Goal: Transaction & Acquisition: Book appointment/travel/reservation

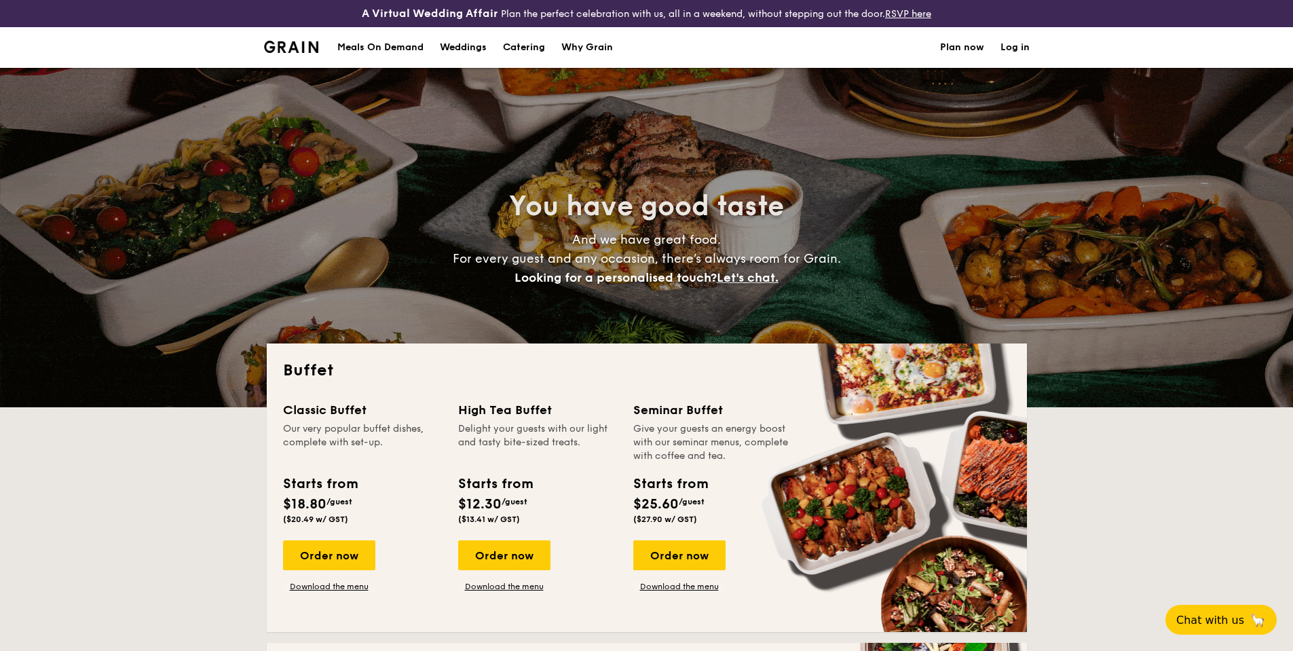
select select
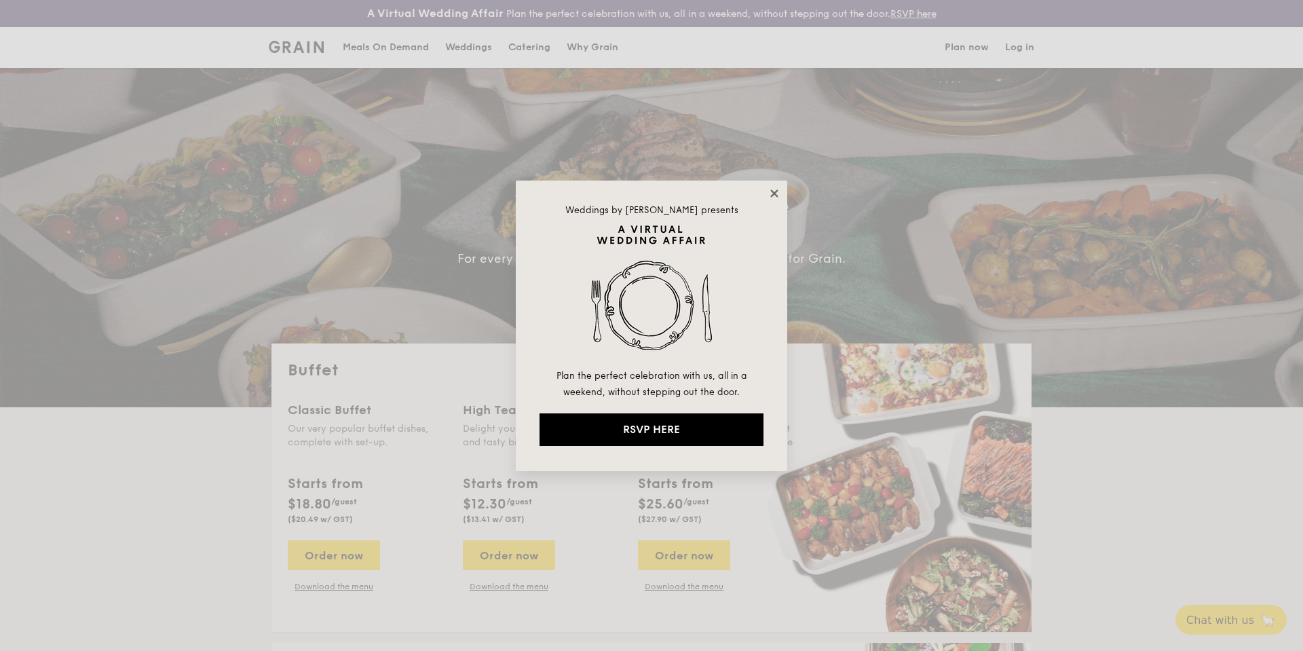
click at [778, 193] on icon at bounding box center [774, 193] width 12 height 12
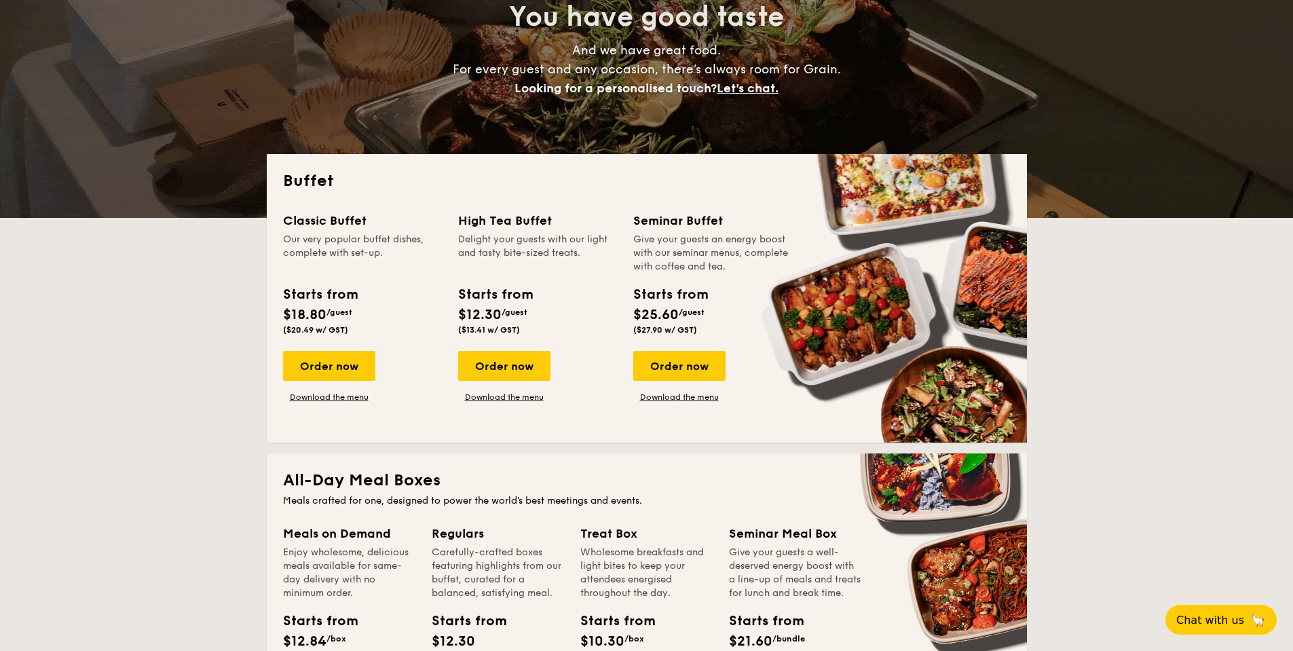
scroll to position [204, 0]
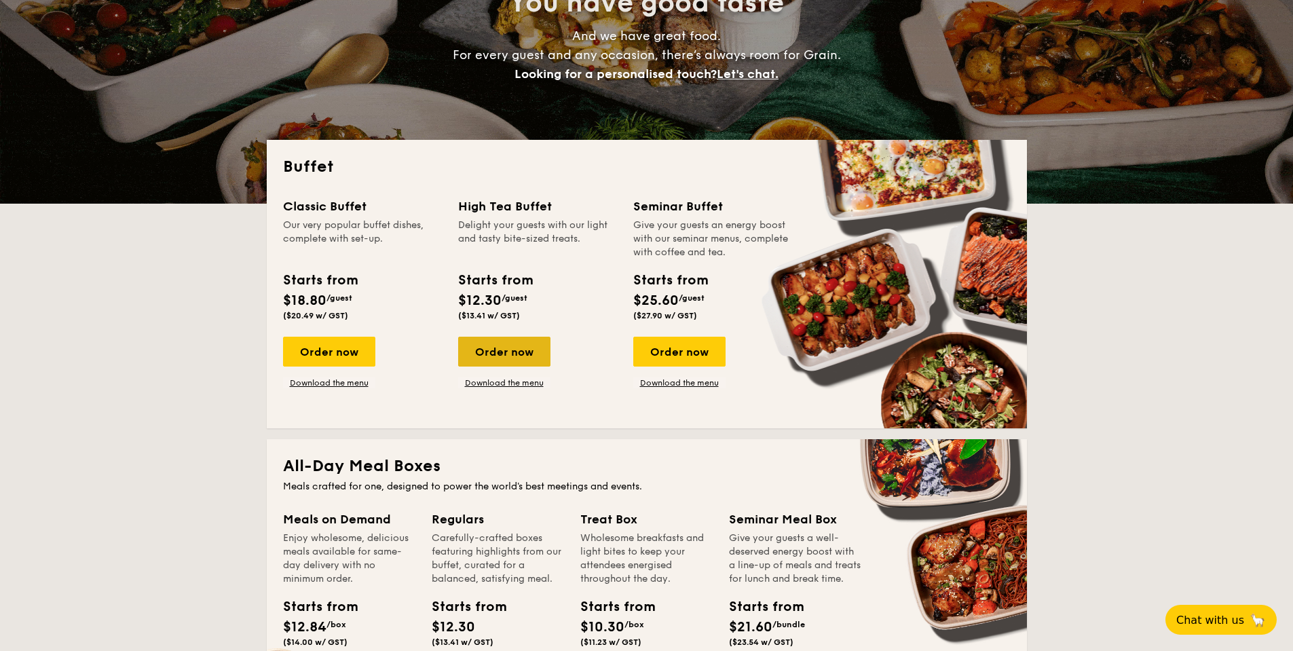
click at [501, 354] on div "Order now" at bounding box center [504, 352] width 92 height 30
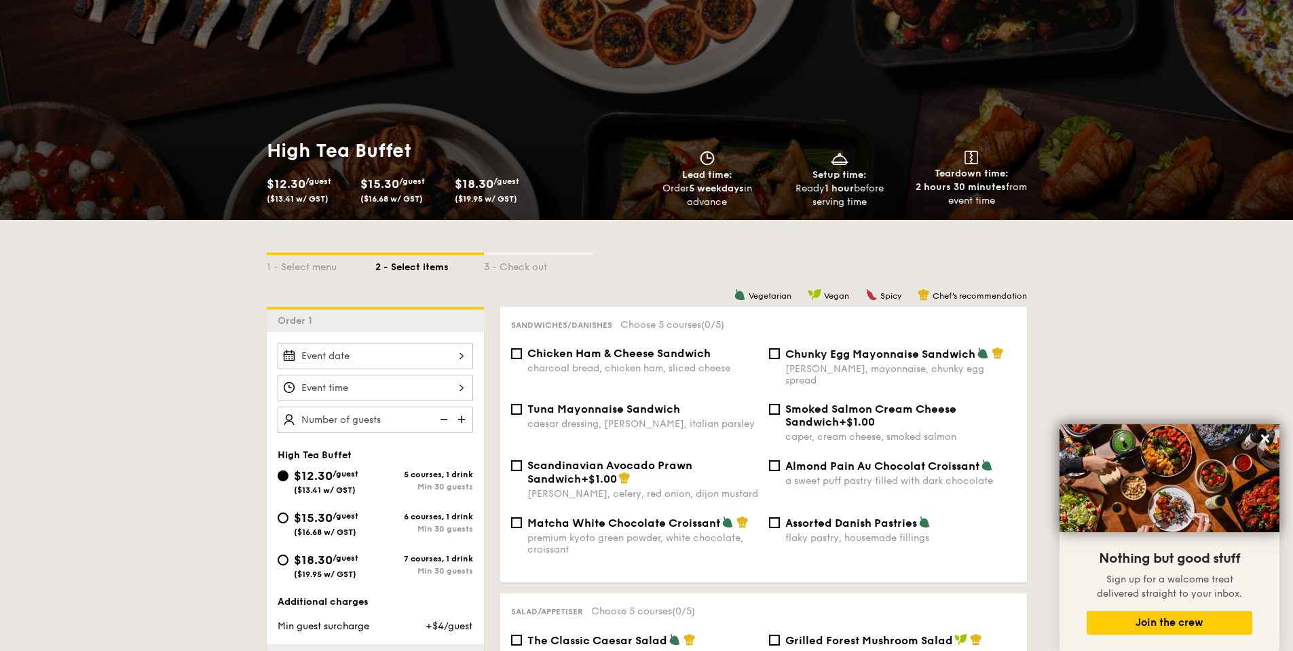
scroll to position [271, 0]
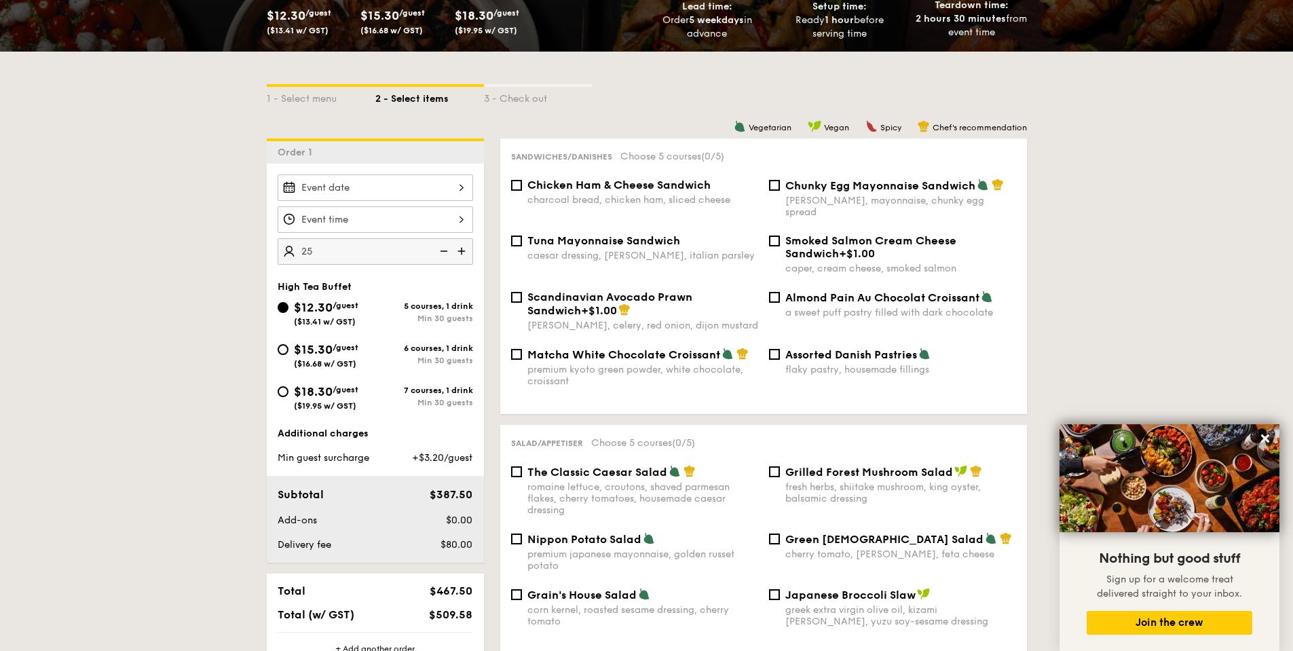
type input "25 guests"
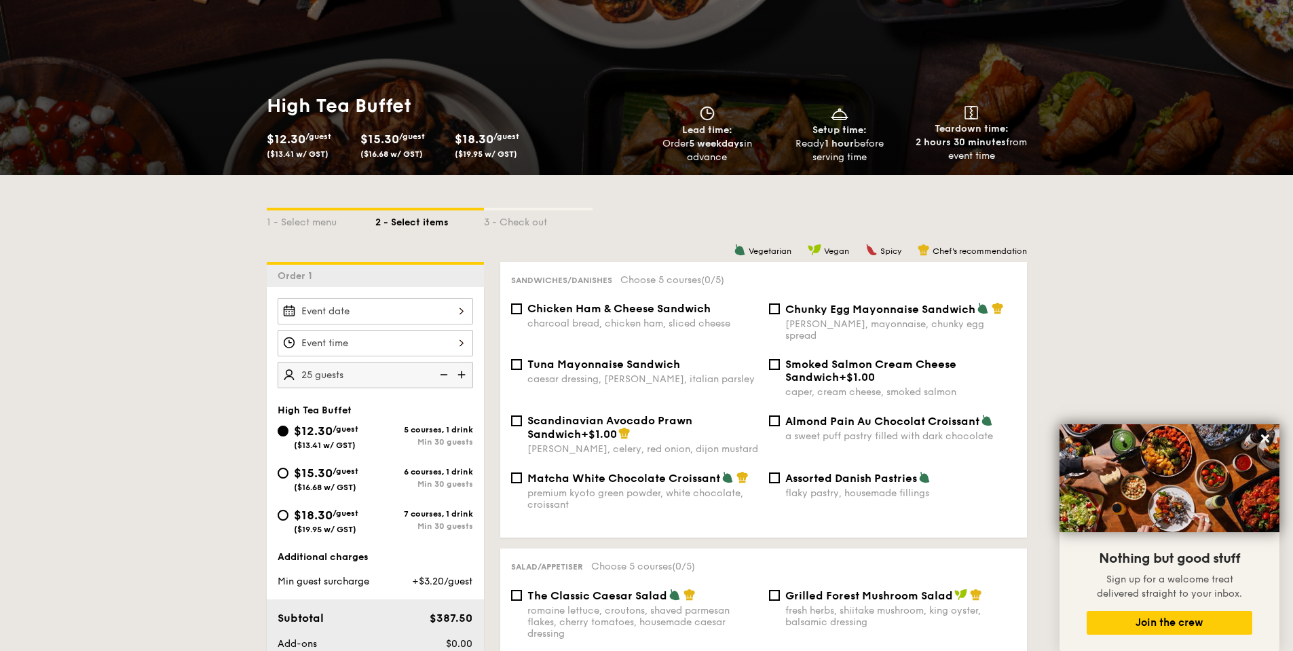
scroll to position [0, 0]
